Goal: Browse casually: Explore the website without a specific task or goal

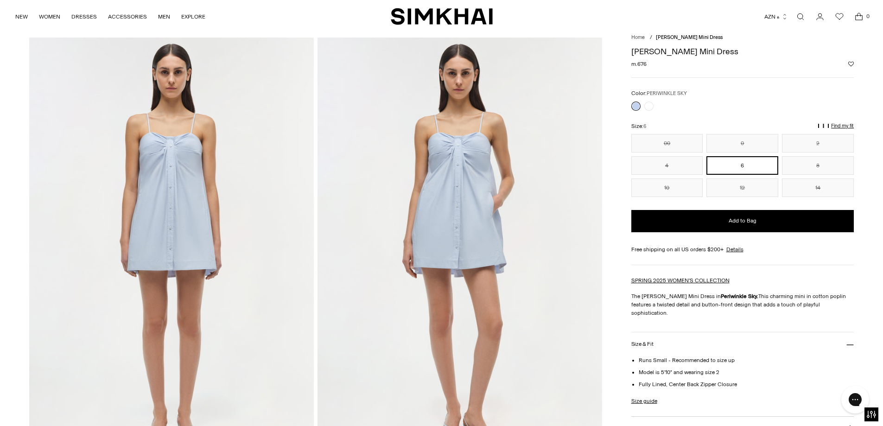
scroll to position [46, 0]
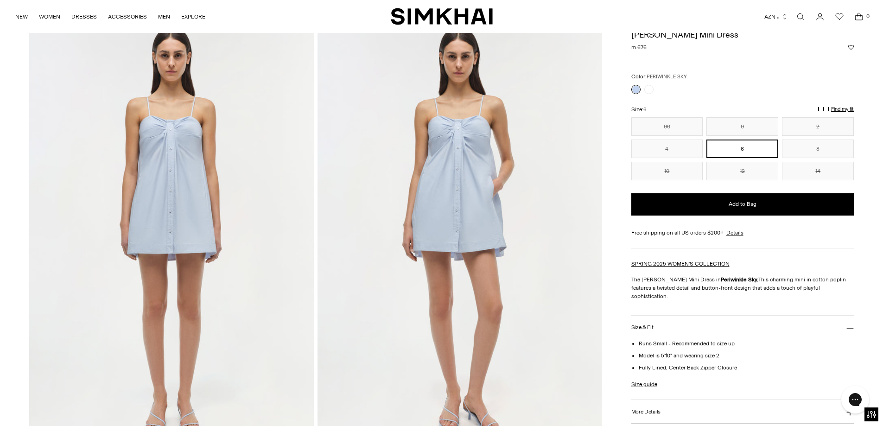
click at [205, 106] on img at bounding box center [171, 234] width 284 height 427
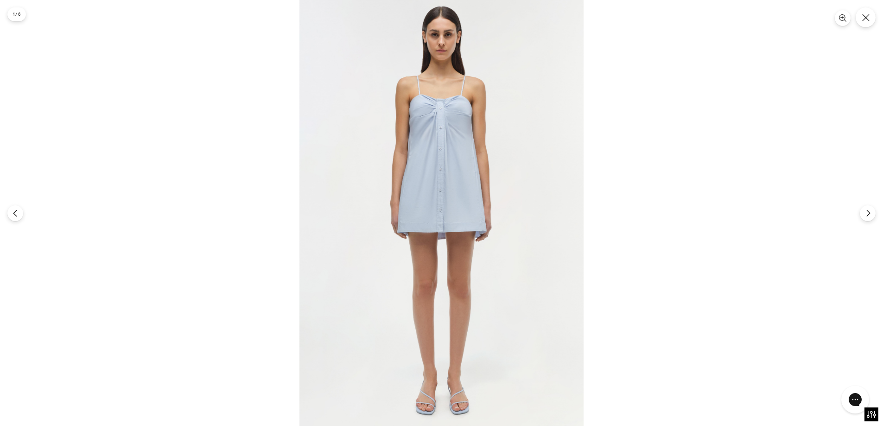
click at [477, 147] on img at bounding box center [441, 213] width 284 height 426
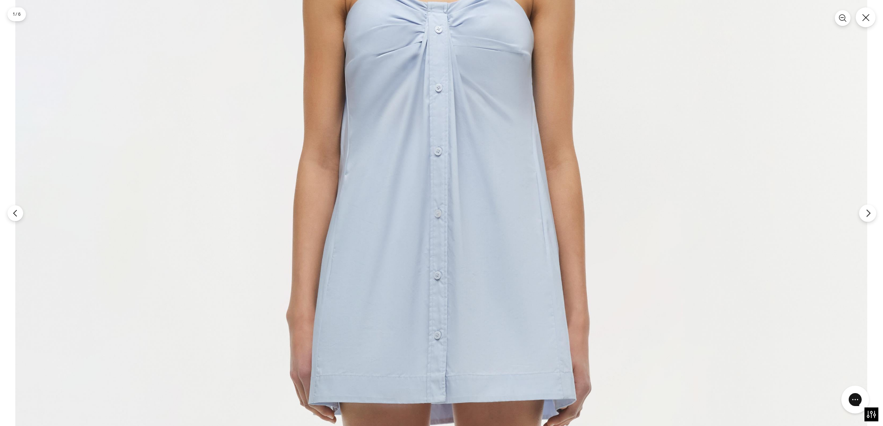
click at [863, 215] on button "Next" at bounding box center [866, 212] width 17 height 17
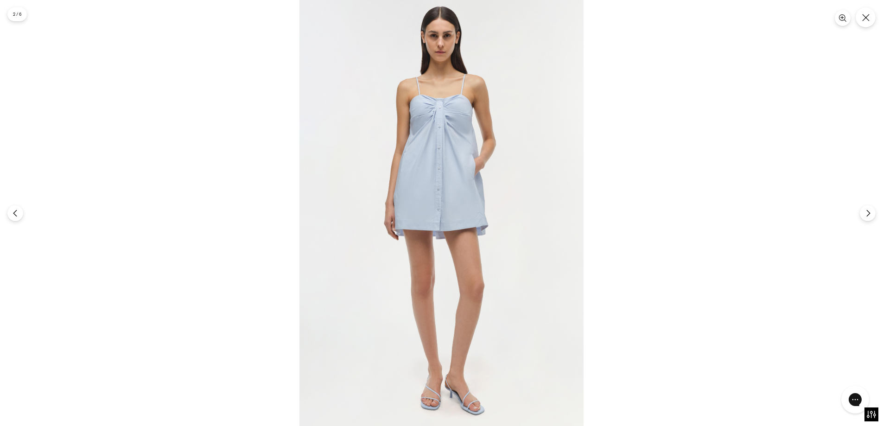
click at [377, 104] on img at bounding box center [441, 213] width 284 height 426
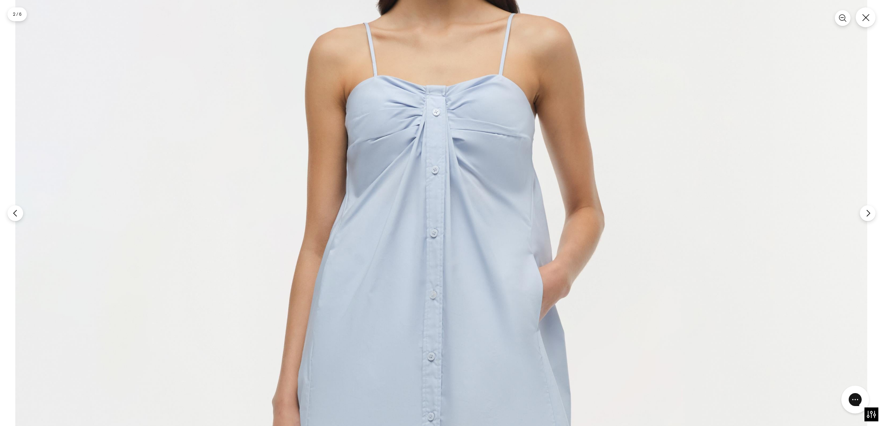
click at [442, 101] on img at bounding box center [440, 430] width 851 height 1277
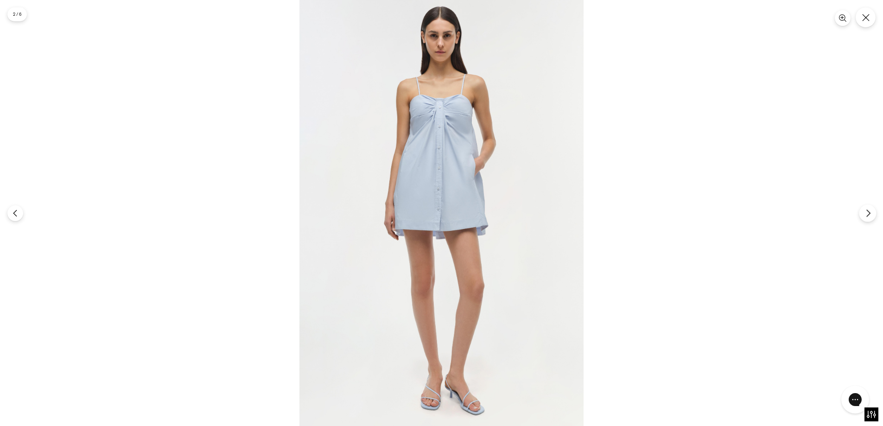
click at [870, 212] on icon "Next" at bounding box center [868, 213] width 8 height 8
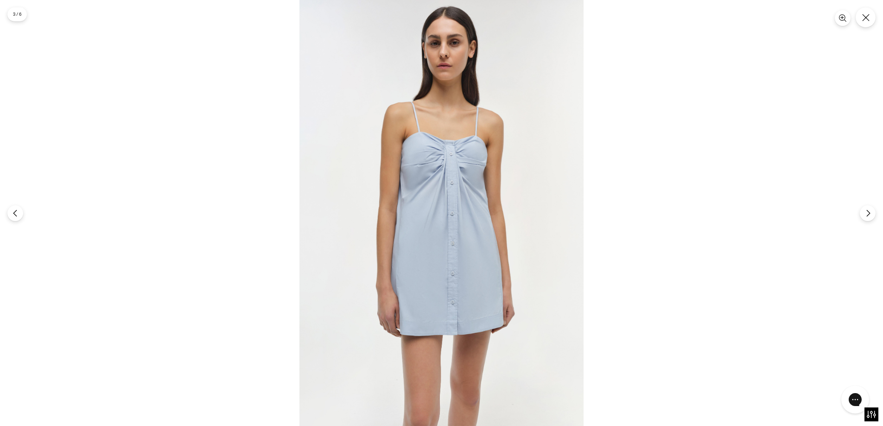
click at [421, 140] on img at bounding box center [441, 213] width 284 height 426
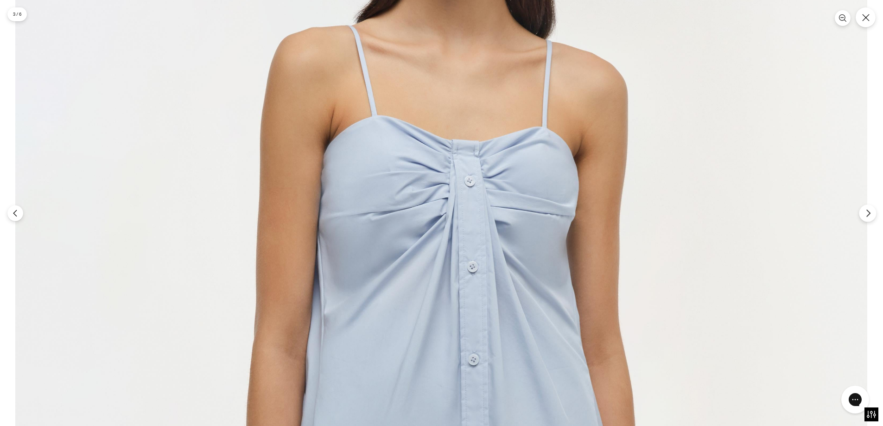
click at [867, 215] on icon "Next" at bounding box center [867, 212] width 3 height 7
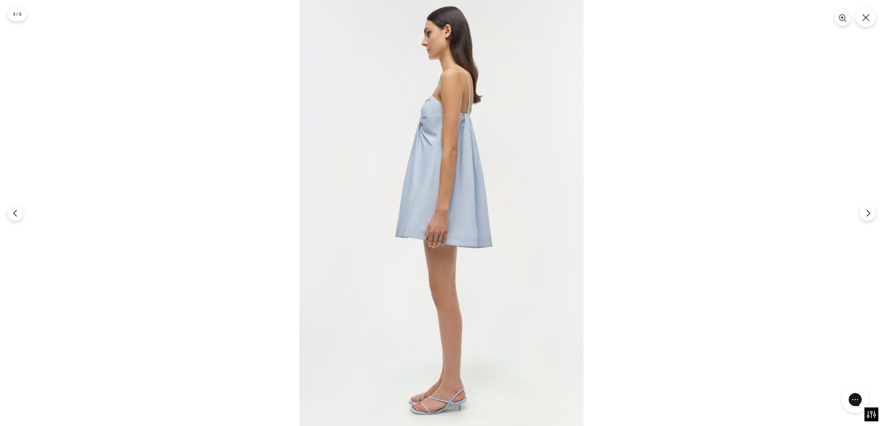
click at [421, 134] on img at bounding box center [441, 213] width 284 height 426
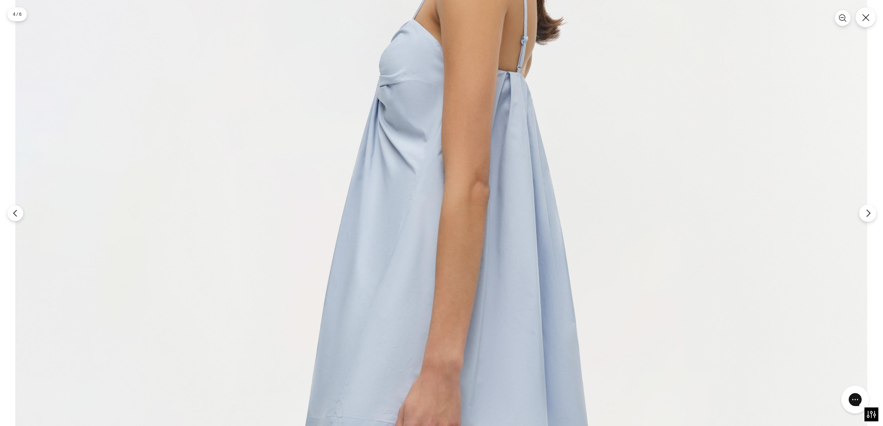
click at [867, 216] on icon "Next" at bounding box center [868, 213] width 8 height 8
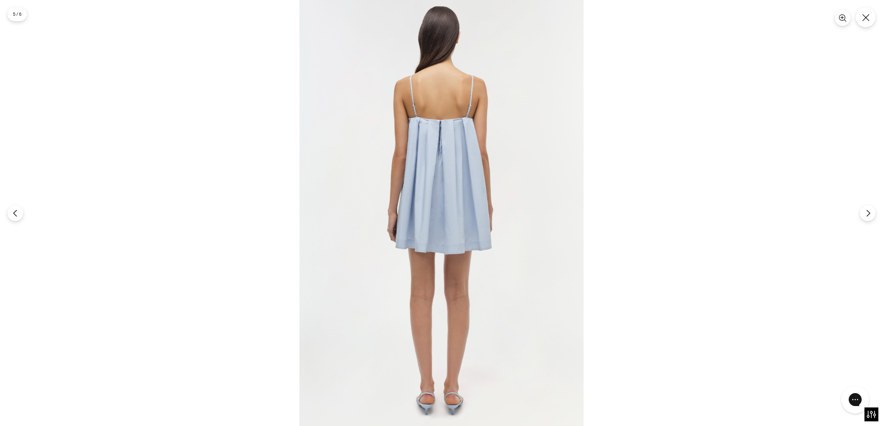
click at [453, 186] on img at bounding box center [441, 213] width 284 height 426
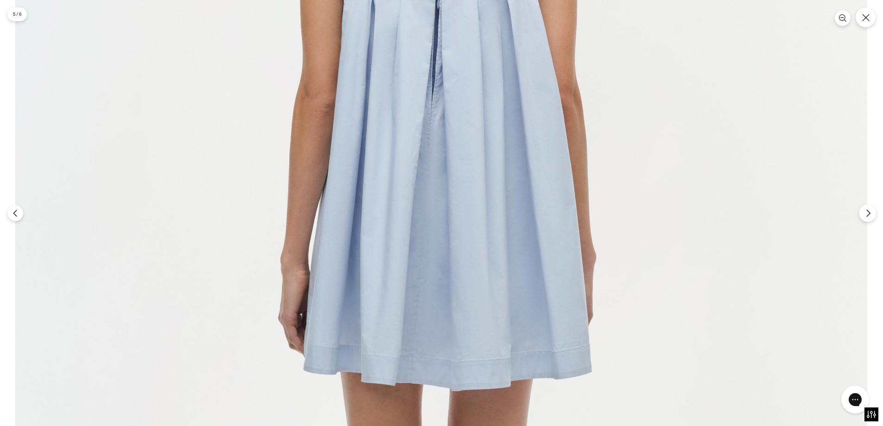
click at [866, 208] on button "Next" at bounding box center [866, 212] width 17 height 17
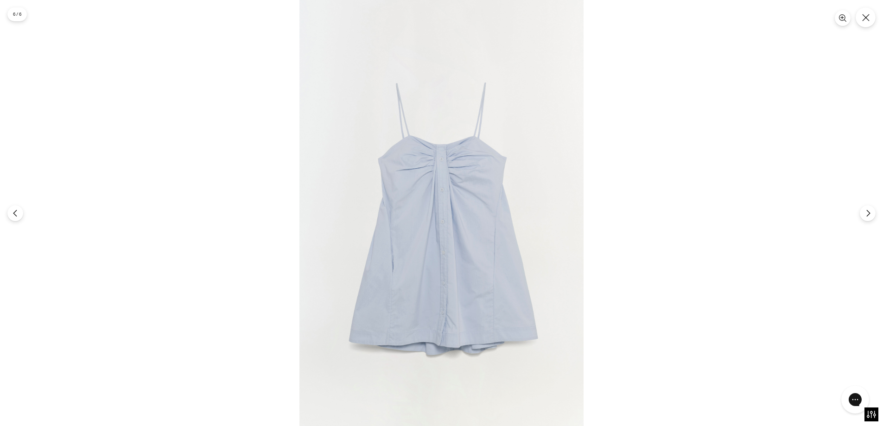
click at [499, 169] on img at bounding box center [441, 213] width 284 height 426
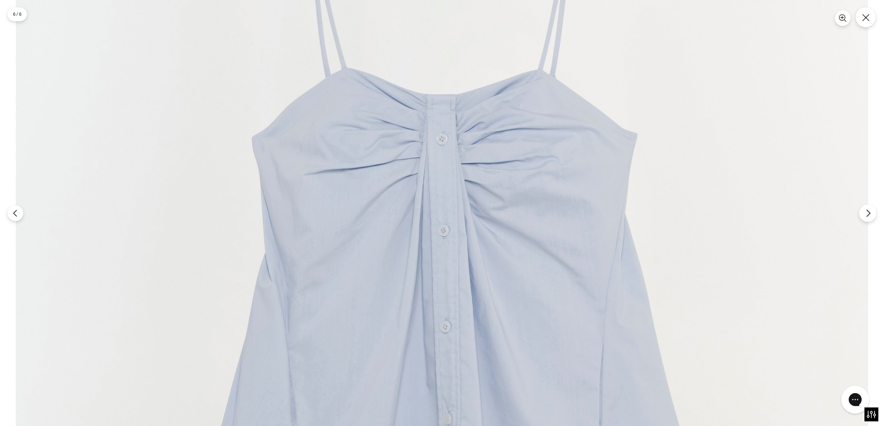
click at [870, 213] on icon "Next" at bounding box center [868, 213] width 8 height 8
